Goal: Communication & Community: Answer question/provide support

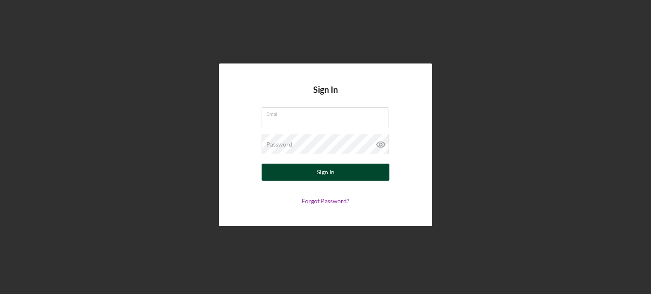
type input "[EMAIL_ADDRESS][DOMAIN_NAME]"
click at [288, 173] on button "Sign In" at bounding box center [326, 172] width 128 height 17
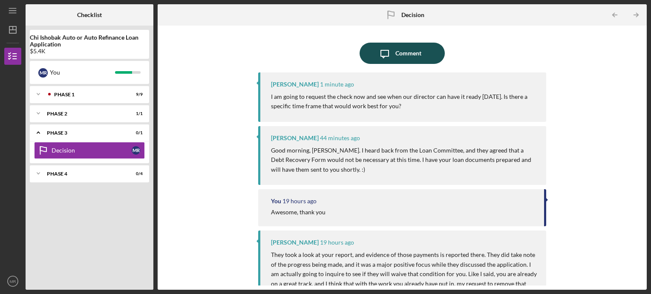
click at [414, 53] on div "Comment" at bounding box center [408, 53] width 26 height 21
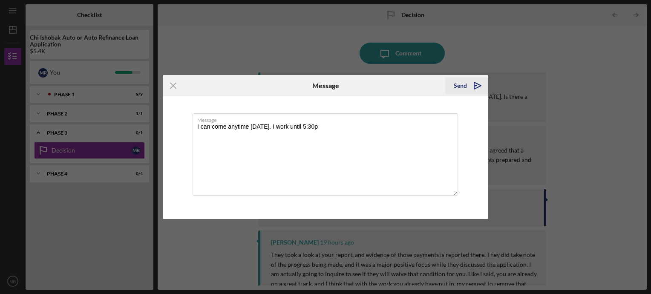
type textarea "I can come anytime [DATE]. I work until 5:30p"
click at [457, 86] on div "Send" at bounding box center [460, 85] width 13 height 17
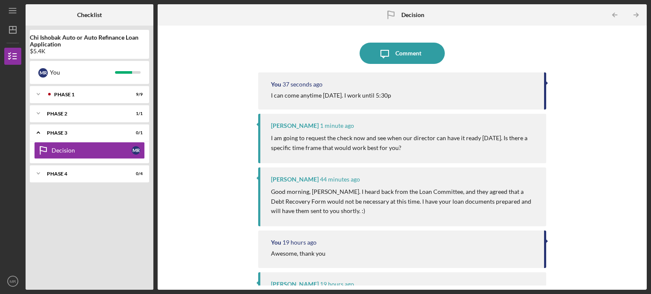
click at [319, 207] on p "Good morning, [PERSON_NAME]. I heard back from the Loan Committee, and they agr…" at bounding box center [404, 201] width 267 height 29
drag, startPoint x: 639, startPoint y: 66, endPoint x: 641, endPoint y: 39, distance: 26.5
click at [641, 39] on div "Icon/Message Comment You 40 seconds ago I can come anytime [DATE]. I work until…" at bounding box center [402, 158] width 480 height 256
click at [335, 42] on div at bounding box center [402, 40] width 288 height 4
